Goal: Navigation & Orientation: Find specific page/section

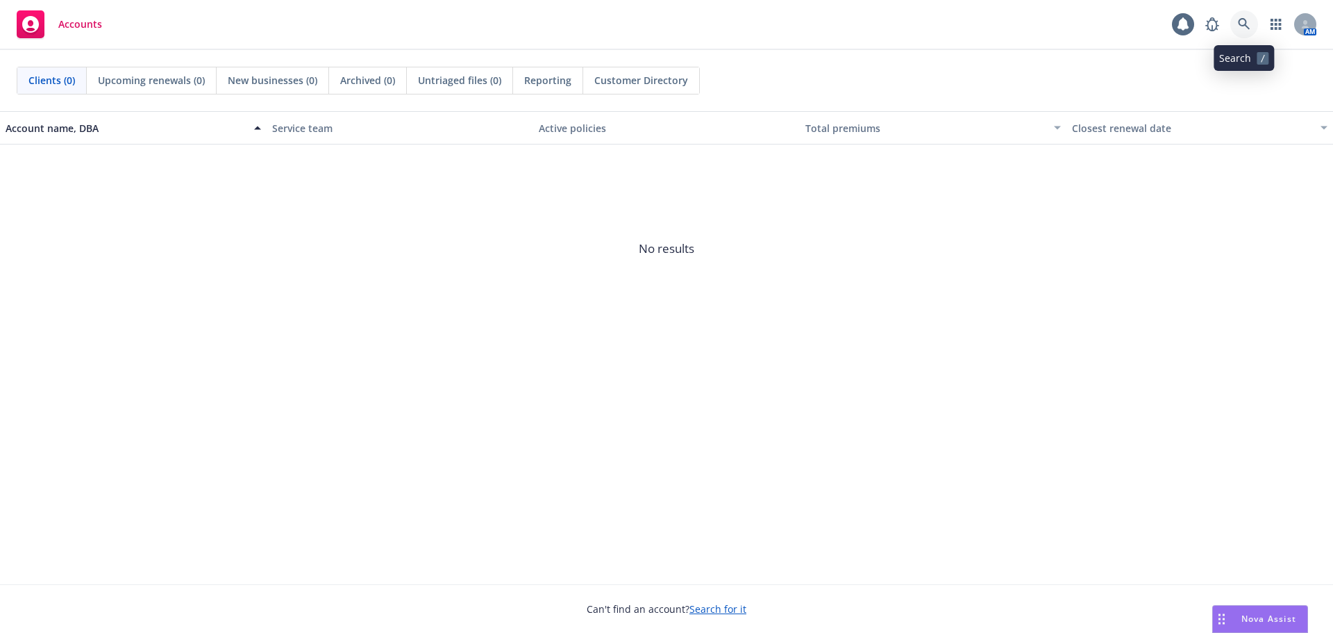
click at [1238, 32] on link at bounding box center [1244, 24] width 28 height 28
